Goal: Transaction & Acquisition: Book appointment/travel/reservation

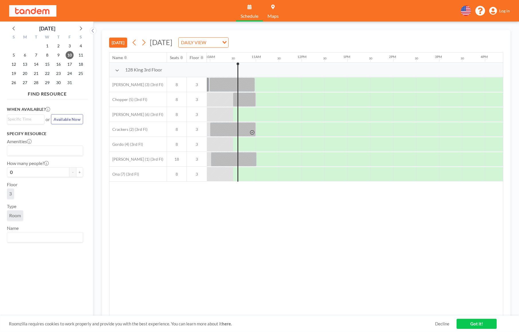
scroll to position [0, 459]
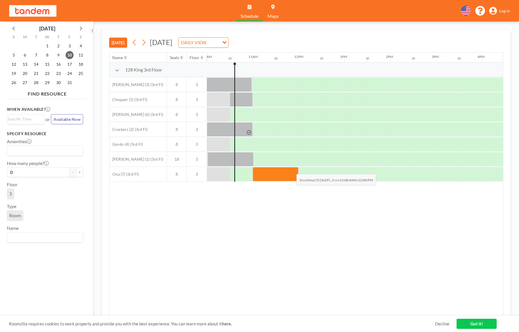
drag, startPoint x: 268, startPoint y: 168, endPoint x: 292, endPoint y: 169, distance: 23.9
click at [292, 169] on div at bounding box center [276, 174] width 46 height 14
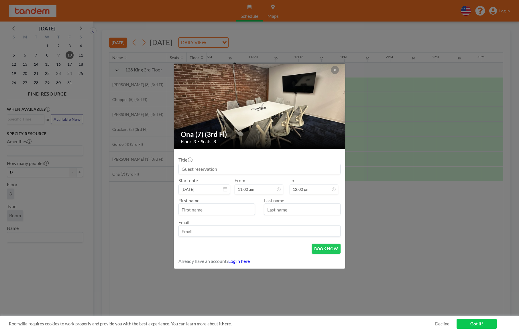
click at [262, 171] on input at bounding box center [260, 169] width 162 height 10
type input "Aviator interview"
click at [318, 247] on button "BOOK NOW" at bounding box center [326, 248] width 29 height 10
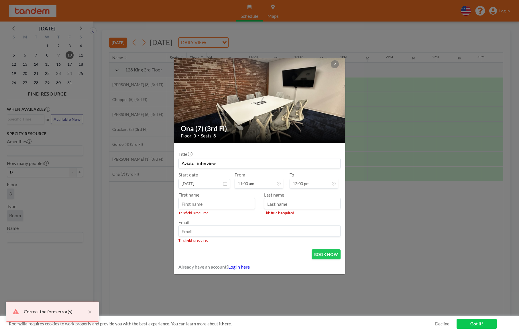
click at [226, 202] on input "text" at bounding box center [217, 204] width 76 height 10
type input "Ankit"
click at [245, 268] on link "Log in here" at bounding box center [239, 266] width 22 height 5
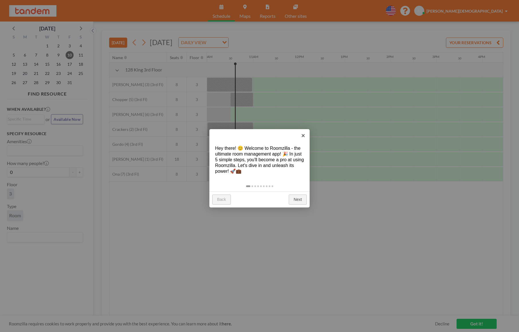
scroll to position [0, 459]
click at [306, 136] on link "×" at bounding box center [303, 135] width 13 height 13
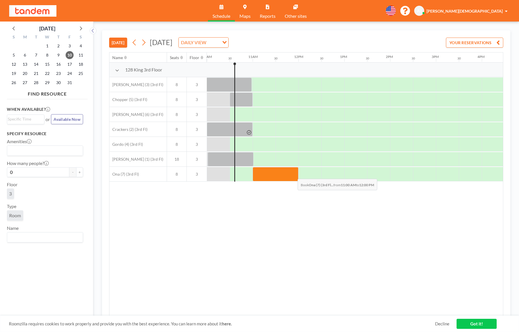
drag, startPoint x: 269, startPoint y: 178, endPoint x: 293, endPoint y: 174, distance: 24.6
click at [293, 174] on div at bounding box center [276, 174] width 46 height 14
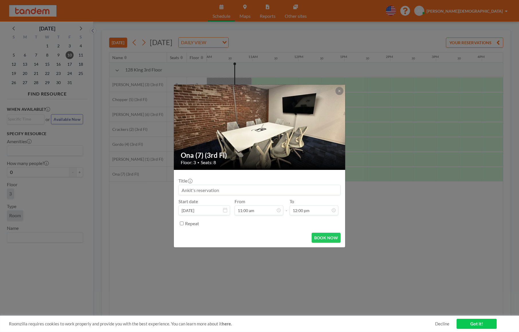
click at [290, 188] on input at bounding box center [260, 190] width 162 height 10
type input "Interview"
click at [326, 239] on button "BOOK NOW" at bounding box center [326, 238] width 29 height 10
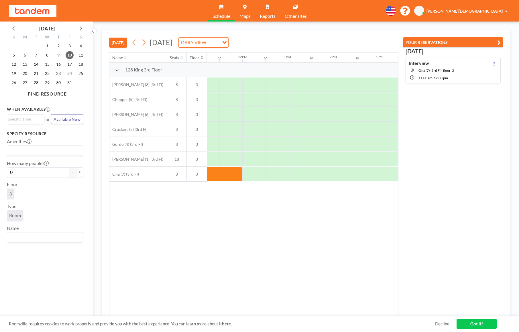
scroll to position [0, 524]
drag, startPoint x: 284, startPoint y: 177, endPoint x: 312, endPoint y: 175, distance: 28.1
click at [312, 175] on div at bounding box center [302, 174] width 46 height 14
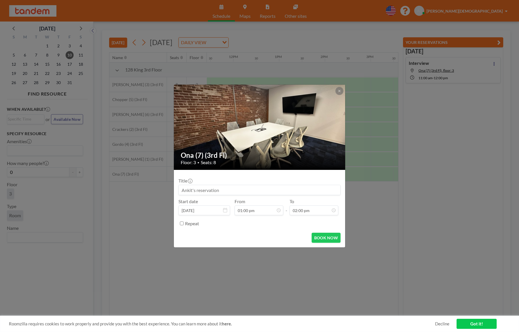
click at [288, 187] on input at bounding box center [260, 190] width 162 height 10
type input "Interview"
click at [330, 239] on button "BOOK NOW" at bounding box center [326, 238] width 29 height 10
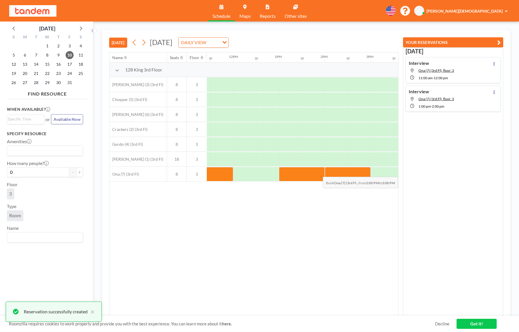
drag, startPoint x: 337, startPoint y: 170, endPoint x: 361, endPoint y: 172, distance: 23.6
click at [361, 172] on div at bounding box center [348, 174] width 46 height 14
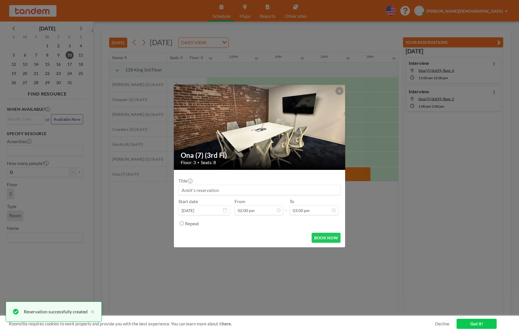
drag, startPoint x: 306, startPoint y: 181, endPoint x: 306, endPoint y: 186, distance: 4.9
click at [306, 181] on div "Title" at bounding box center [260, 186] width 162 height 17
click at [306, 187] on input at bounding box center [260, 190] width 162 height 10
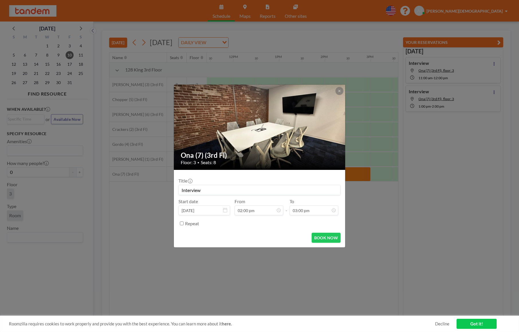
type input "Interview"
click at [325, 243] on form "Title Interview Start date Oct 10, 2025 From 02:00 pm - To 03:00 pm 12:00 am 12…" at bounding box center [259, 208] width 171 height 77
click at [325, 241] on button "BOOK NOW" at bounding box center [326, 238] width 29 height 10
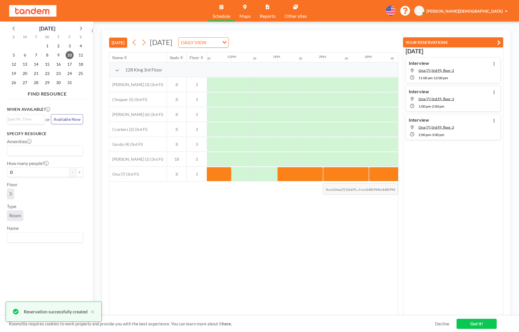
drag, startPoint x: 390, startPoint y: 178, endPoint x: 396, endPoint y: 179, distance: 6.1
click at [396, 179] on div at bounding box center [392, 174] width 46 height 14
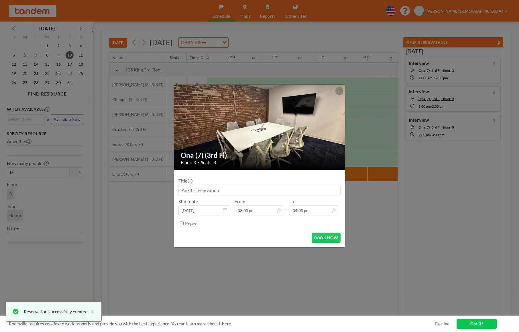
click at [294, 190] on input at bounding box center [260, 190] width 162 height 10
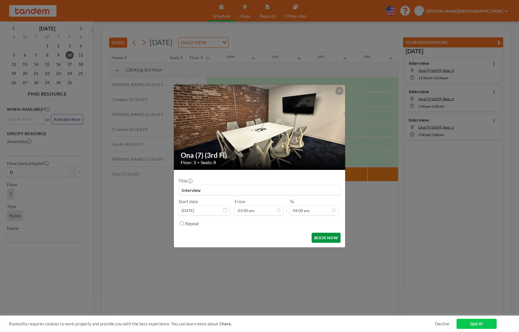
type input "Interview"
click at [330, 237] on button "BOOK NOW" at bounding box center [326, 238] width 29 height 10
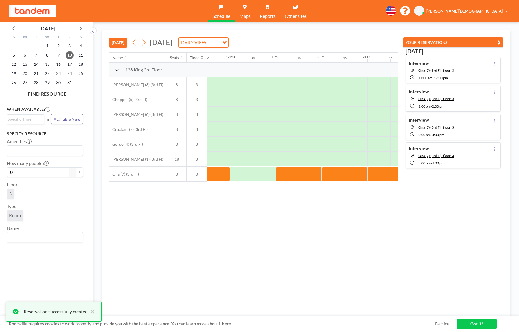
scroll to position [0, 482]
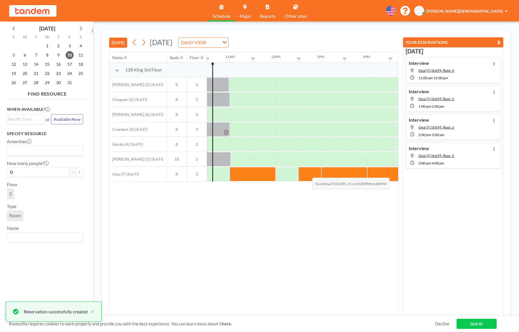
click at [308, 173] on div at bounding box center [310, 174] width 23 height 14
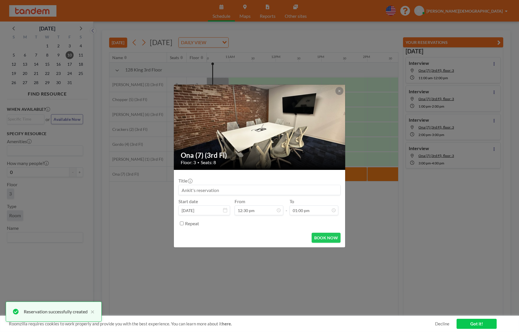
click at [295, 192] on input at bounding box center [260, 190] width 162 height 10
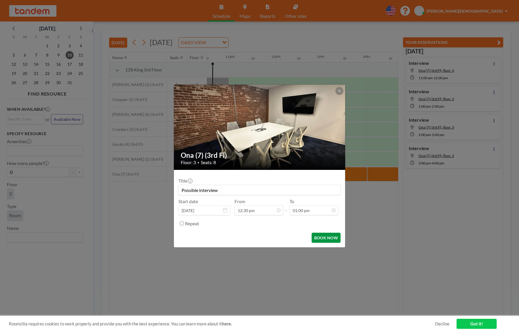
type input "Possible interview"
click at [324, 239] on button "BOOK NOW" at bounding box center [326, 238] width 29 height 10
